Goal: Task Accomplishment & Management: Use online tool/utility

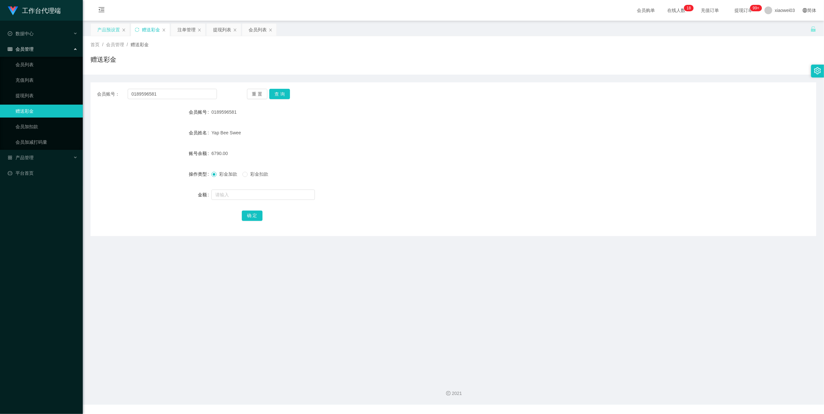
click at [105, 30] on div "产品预设置" at bounding box center [108, 30] width 23 height 12
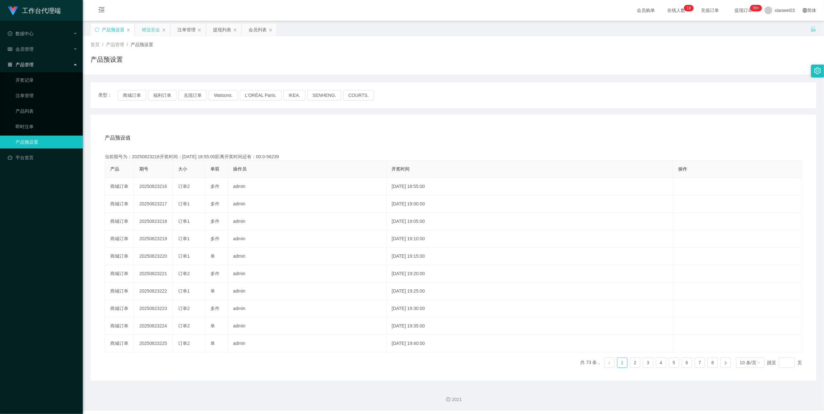
click at [146, 32] on div "赠送彩金" at bounding box center [151, 30] width 18 height 12
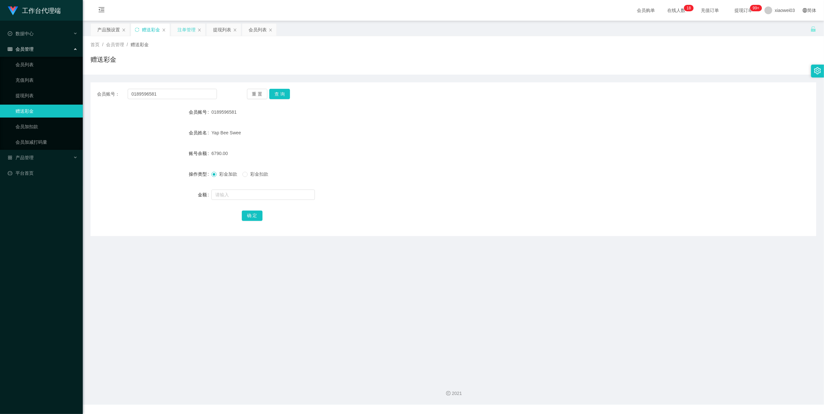
click at [178, 34] on div "注单管理" at bounding box center [186, 30] width 18 height 12
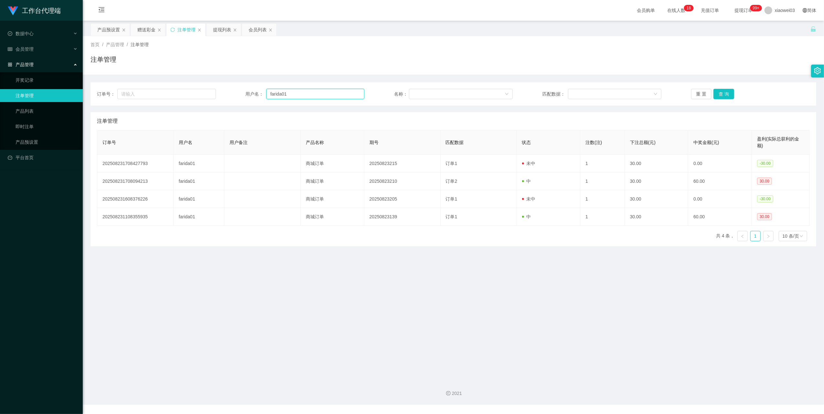
click at [315, 99] on input "farida01" at bounding box center [315, 94] width 98 height 10
paste input "winnie66"
type input "winnie66"
click at [722, 92] on button "查 询" at bounding box center [723, 94] width 21 height 10
